Goal: Transaction & Acquisition: Purchase product/service

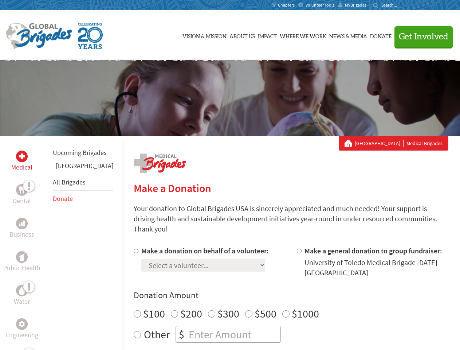
click at [402, 5] on div "Search for:" at bounding box center [387, 5] width 29 height 6
click at [420, 36] on span "Get Involved" at bounding box center [424, 36] width 50 height 9
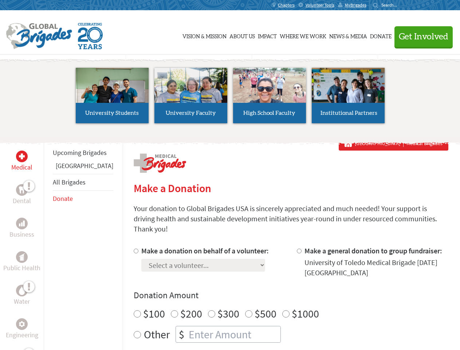
click at [230, 98] on li "High School Faculty" at bounding box center [269, 95] width 79 height 67
click at [48, 243] on div "Upcoming Brigades Guatemala All Brigades Donate" at bounding box center [83, 311] width 78 height 350
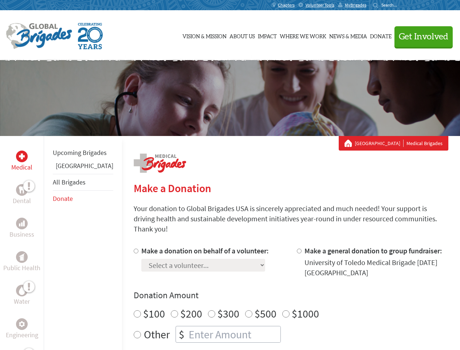
click at [278, 292] on div "Donation Amount $100 $200 $300 $500 $1000 Other $" at bounding box center [291, 315] width 315 height 53
click at [134, 248] on input "Make a donation on behalf of a volunteer:" at bounding box center [136, 250] width 5 height 5
radio input "true"
click at [297, 248] on input "Make a general donation to group fundraiser:" at bounding box center [299, 250] width 5 height 5
radio input "true"
